Goal: Task Accomplishment & Management: Manage account settings

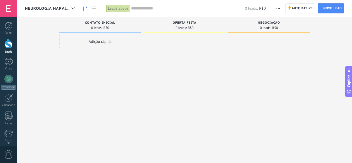
click at [169, 23] on div "Oferta feita" at bounding box center [184, 23] width 77 height 4
click at [178, 24] on span "Oferta feita" at bounding box center [185, 23] width 24 height 4
drag, startPoint x: 178, startPoint y: 24, endPoint x: 195, endPoint y: 60, distance: 40.3
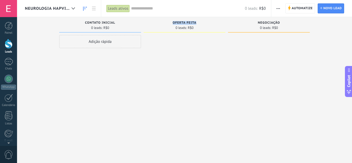
click at [195, 60] on div at bounding box center [185, 82] width 82 height 94
click at [175, 22] on span "Oferta feita" at bounding box center [185, 23] width 24 height 4
click at [280, 10] on span "button" at bounding box center [278, 8] width 3 height 10
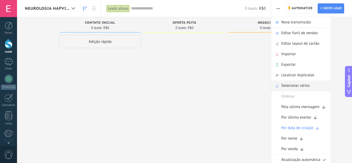
click at [296, 85] on span "Selecionar vários" at bounding box center [296, 85] width 29 height 10
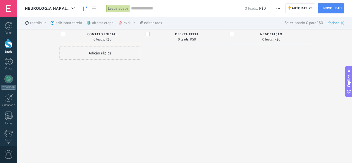
click at [126, 24] on div "excluir mais" at bounding box center [136, 23] width 36 height 12
click at [124, 21] on div "excluir mais" at bounding box center [136, 23] width 36 height 12
click at [236, 36] on div "Negociação" at bounding box center [272, 35] width 72 height 4
click at [344, 25] on div "reatribuir mais adicionar tarefa mais alterar etapa mais excluir mais editar ta…" at bounding box center [184, 23] width 335 height 12
click at [340, 22] on div "fechar" at bounding box center [336, 23] width 16 height 12
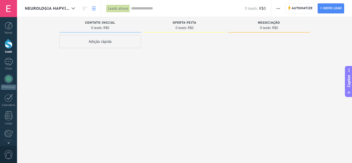
click at [97, 7] on link at bounding box center [93, 8] width 9 height 10
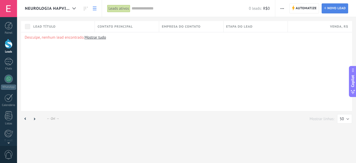
click at [334, 9] on span "Novo lead" at bounding box center [337, 8] width 18 height 9
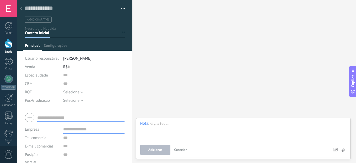
click at [199, 77] on div "Buscar Carregar mais Participantes: 0 Adicionar membro Bots: 0" at bounding box center [244, 81] width 224 height 163
click at [183, 149] on span "Cancelar" at bounding box center [180, 149] width 13 height 4
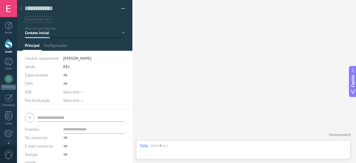
click at [121, 9] on span "button" at bounding box center [123, 9] width 4 height 1
click at [0, 0] on div "Contato inicial Oferta feita Negociação Venda ganha Venda perdida" at bounding box center [0, 0] width 0 height 0
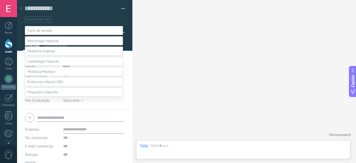
scroll to position [10, 0]
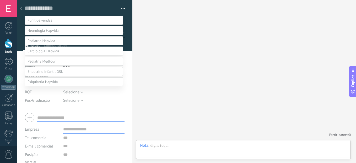
click at [184, 89] on div at bounding box center [186, 71] width 339 height 163
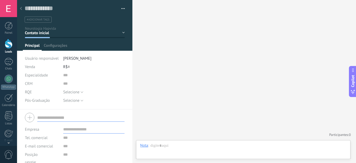
click at [21, 9] on icon at bounding box center [21, 8] width 2 height 3
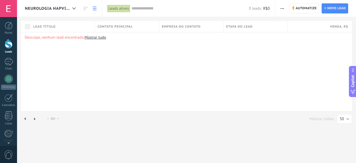
click at [281, 9] on span "button" at bounding box center [282, 8] width 3 height 10
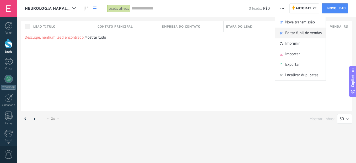
click at [290, 31] on span "Editar funil de vendas" at bounding box center [303, 33] width 36 height 10
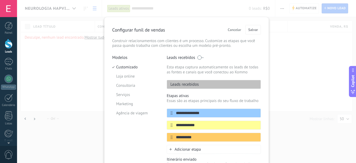
scroll to position [0, 0]
click at [292, 70] on div "**********" at bounding box center [186, 81] width 339 height 163
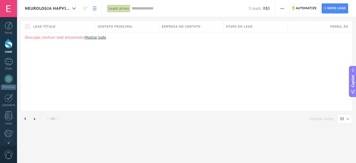
scroll to position [0, 0]
click at [283, 7] on span "button" at bounding box center [282, 8] width 3 height 10
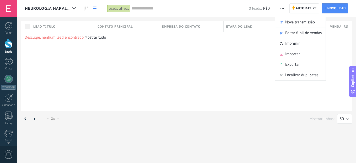
drag, startPoint x: 283, startPoint y: 7, endPoint x: 305, endPoint y: 31, distance: 32.7
click at [286, 13] on div "Automatize Nova transmissão Editar funil de vendas Imprimir Importar Exportar L…" at bounding box center [283, 8] width 8 height 10
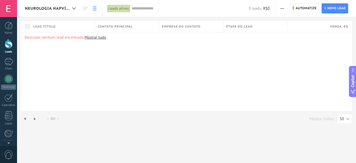
click at [284, 8] on button "button" at bounding box center [283, 8] width 8 height 10
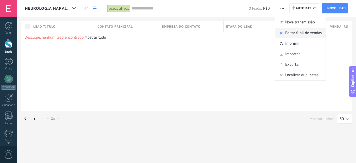
click at [292, 33] on span "Editar funil de vendas" at bounding box center [303, 33] width 36 height 10
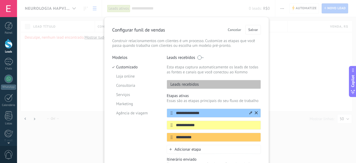
scroll to position [57, 0]
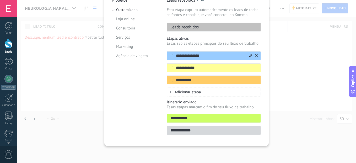
click at [255, 55] on icon at bounding box center [256, 55] width 3 height 3
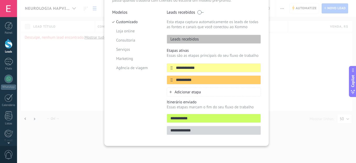
scroll to position [45, 0]
click at [255, 64] on div at bounding box center [253, 67] width 9 height 8
click at [256, 66] on icon at bounding box center [256, 67] width 3 height 3
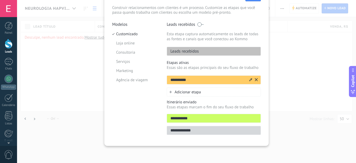
click at [256, 81] on icon at bounding box center [256, 79] width 3 height 3
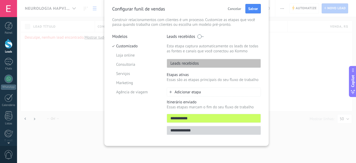
scroll to position [21, 0]
click at [257, 64] on div "Leads recebidos" at bounding box center [214, 63] width 94 height 9
click at [255, 118] on input "**********" at bounding box center [214, 118] width 94 height 6
click at [126, 51] on li "Loja online" at bounding box center [135, 55] width 47 height 9
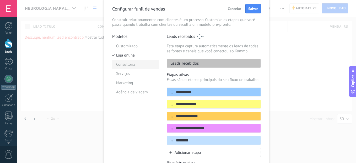
click at [131, 67] on li "Consultoria" at bounding box center [135, 64] width 47 height 9
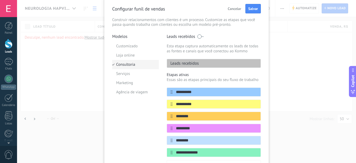
drag, startPoint x: 129, startPoint y: 73, endPoint x: 131, endPoint y: 67, distance: 6.5
click at [131, 67] on li "Consultoria" at bounding box center [135, 64] width 47 height 9
click at [129, 77] on li "Serviços" at bounding box center [135, 73] width 47 height 9
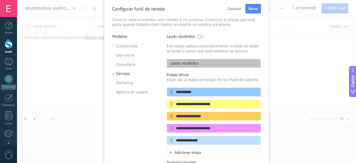
click at [234, 9] on span "Cancelar" at bounding box center [234, 9] width 13 height 4
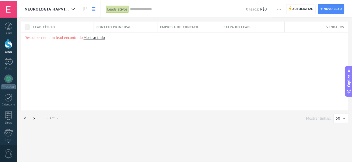
scroll to position [0, 0]
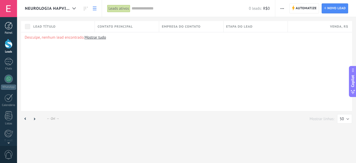
click at [8, 27] on div at bounding box center [9, 26] width 8 height 8
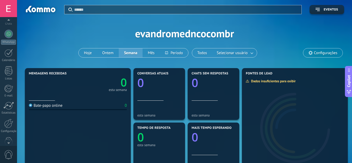
scroll to position [56, 0]
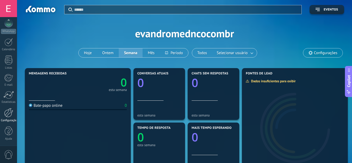
click at [11, 114] on div at bounding box center [8, 112] width 9 height 9
